Goal: Navigation & Orientation: Find specific page/section

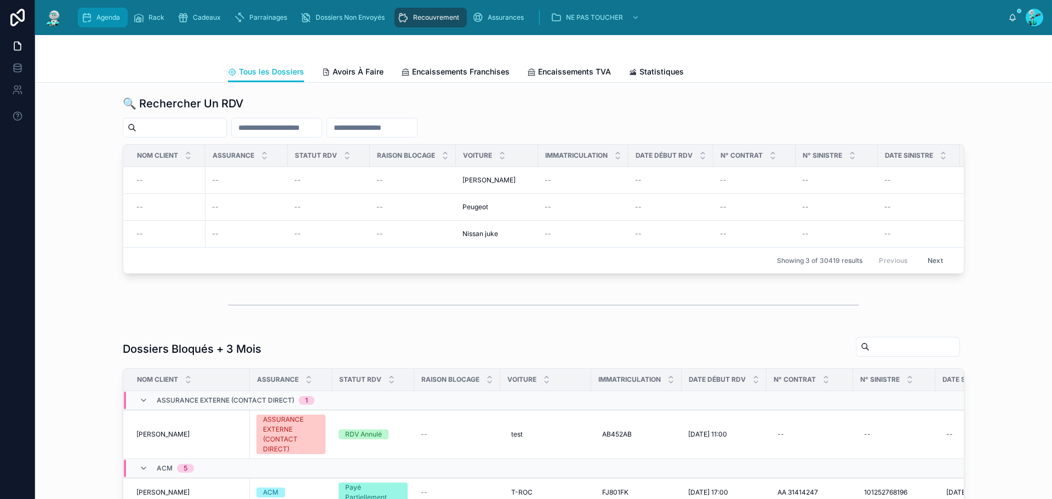
click at [91, 16] on icon "scrollable content" at bounding box center [86, 17] width 11 height 11
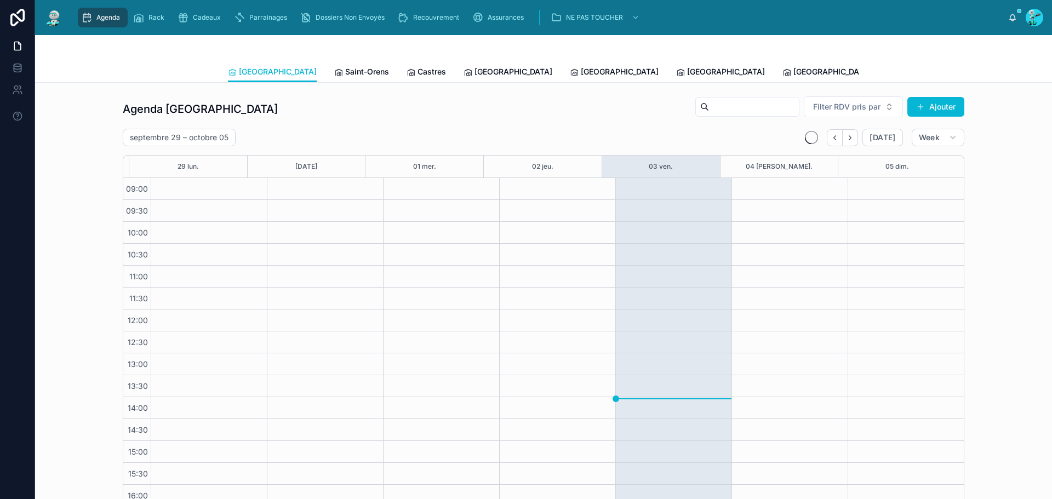
scroll to position [63, 0]
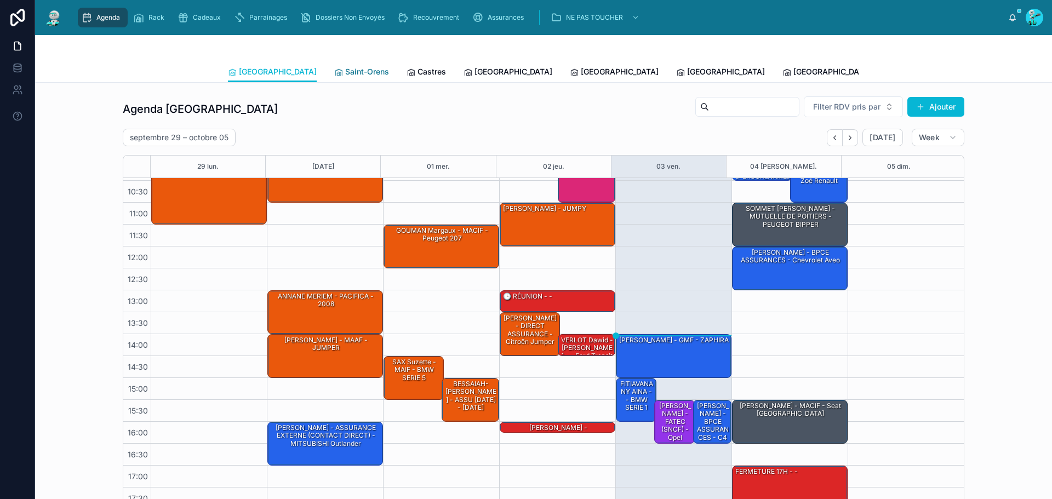
click at [345, 68] on span "Saint-Orens" at bounding box center [367, 71] width 44 height 11
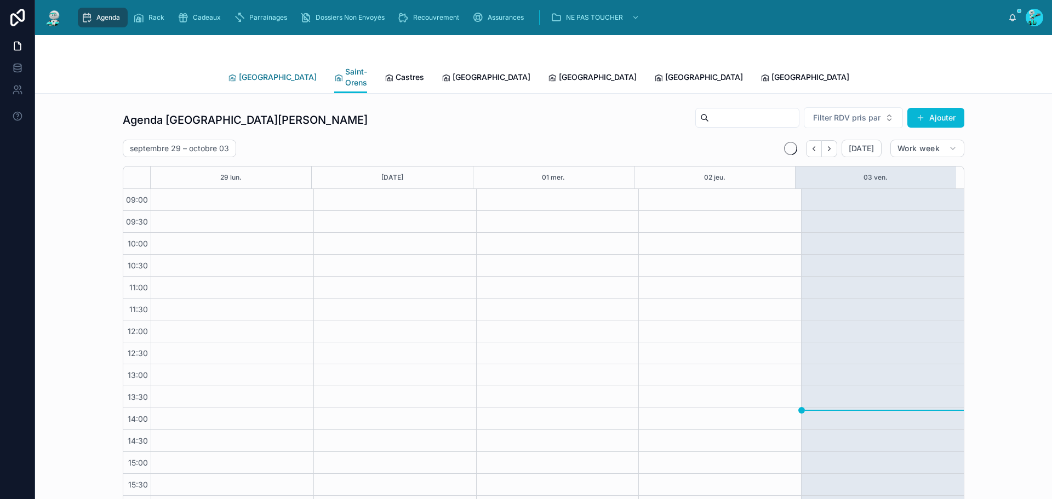
scroll to position [63, 0]
click at [257, 72] on span "[GEOGRAPHIC_DATA]" at bounding box center [278, 77] width 78 height 11
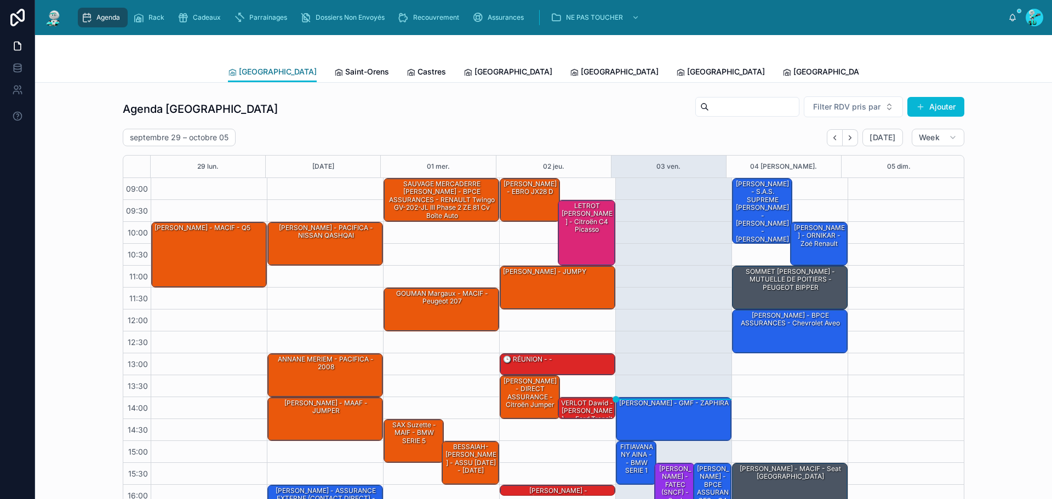
scroll to position [63, 0]
